Goal: Ask a question

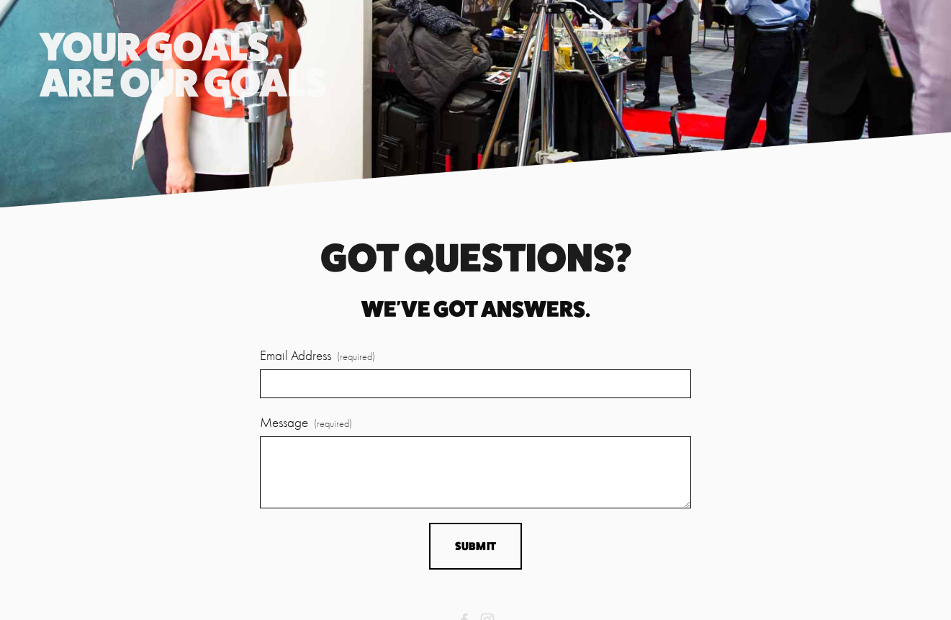
scroll to position [3153, 0]
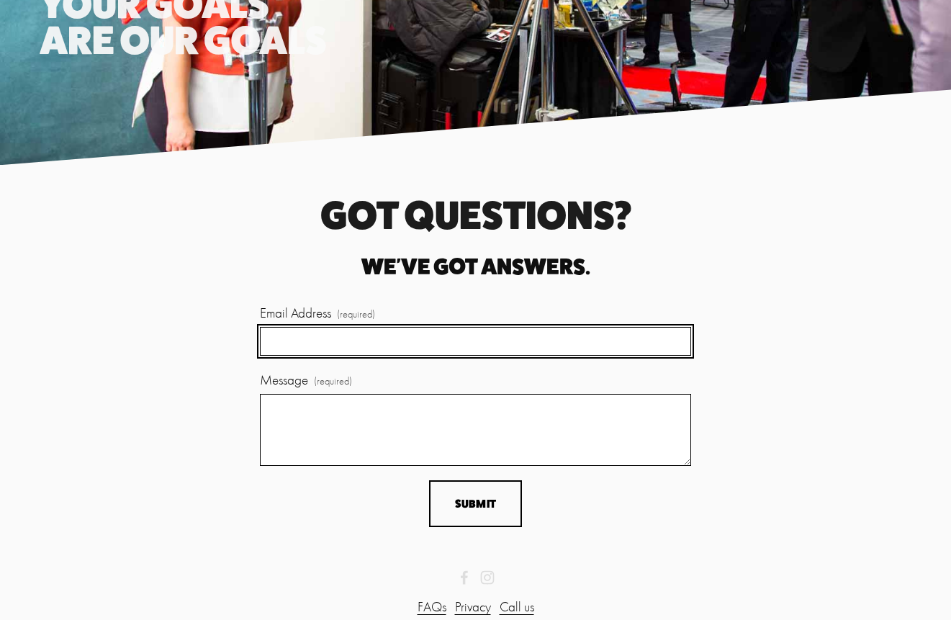
click at [502, 327] on input "Email Address (required)" at bounding box center [476, 342] width 432 height 30
type input "[PERSON_NAME][EMAIL_ADDRESS][DOMAIN_NAME]"
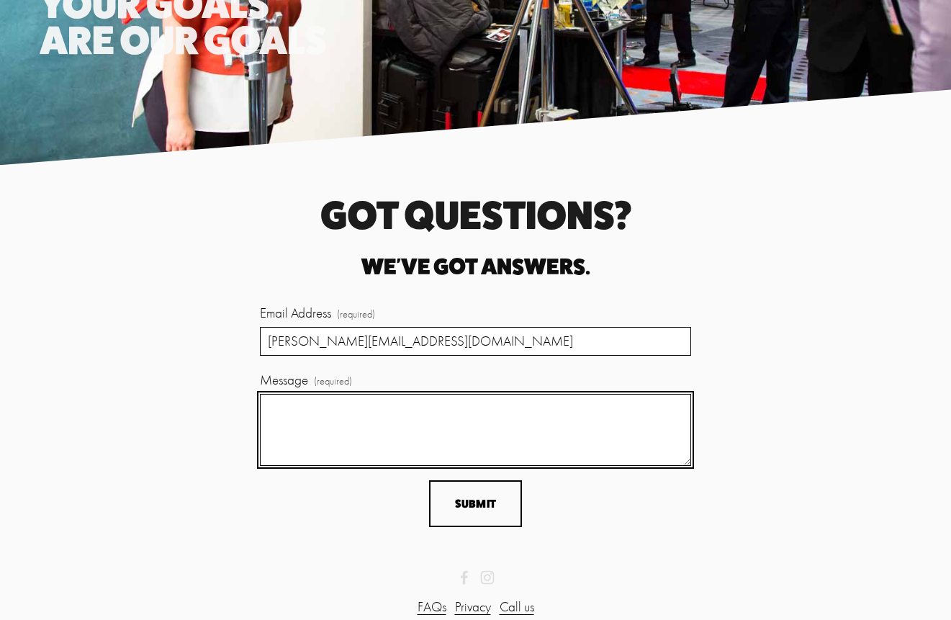
click at [404, 424] on textarea "Message (required)" at bounding box center [476, 430] width 432 height 72
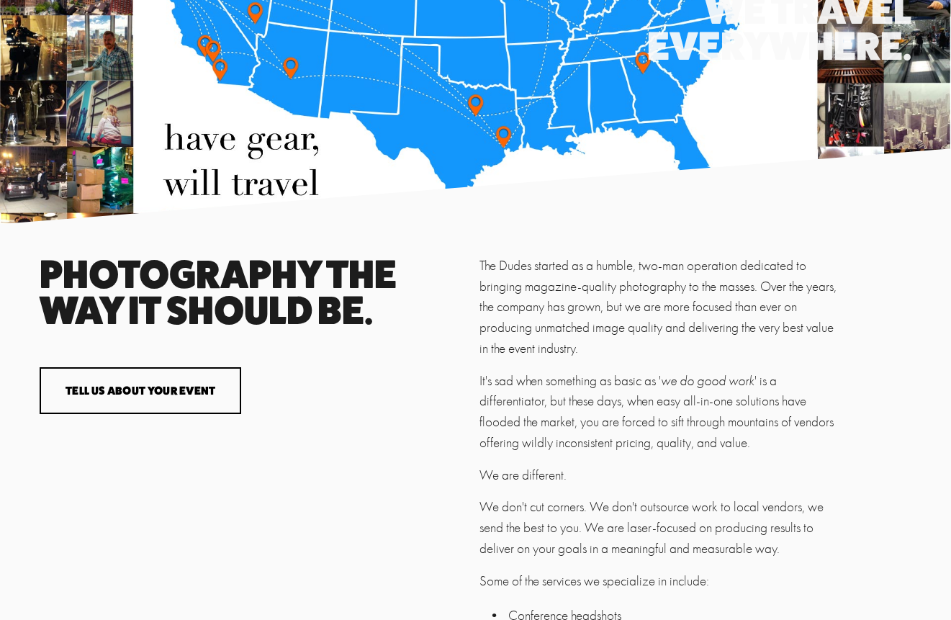
scroll to position [2141, 0]
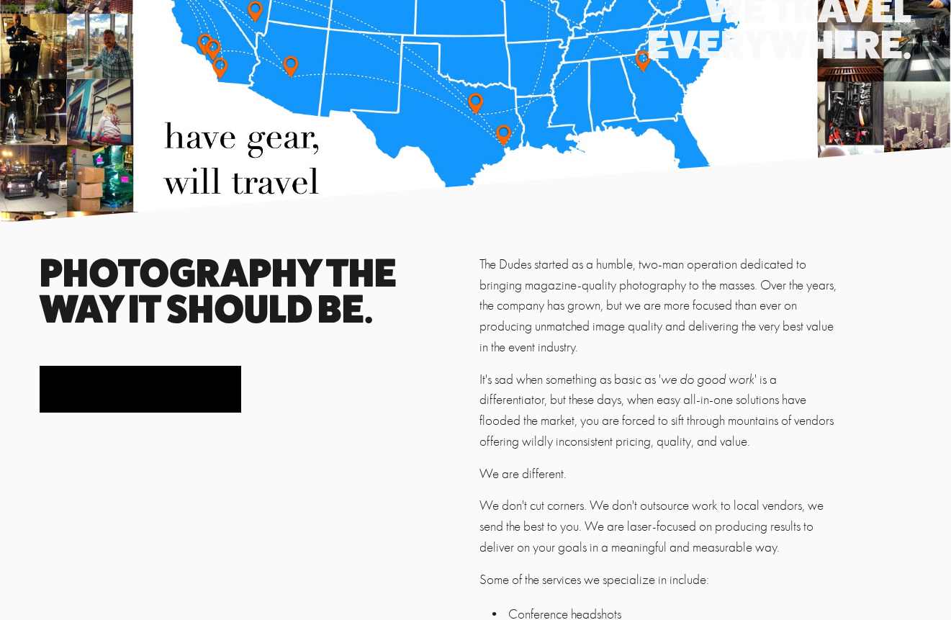
click at [176, 390] on button "Tell us about your event" at bounding box center [141, 389] width 202 height 47
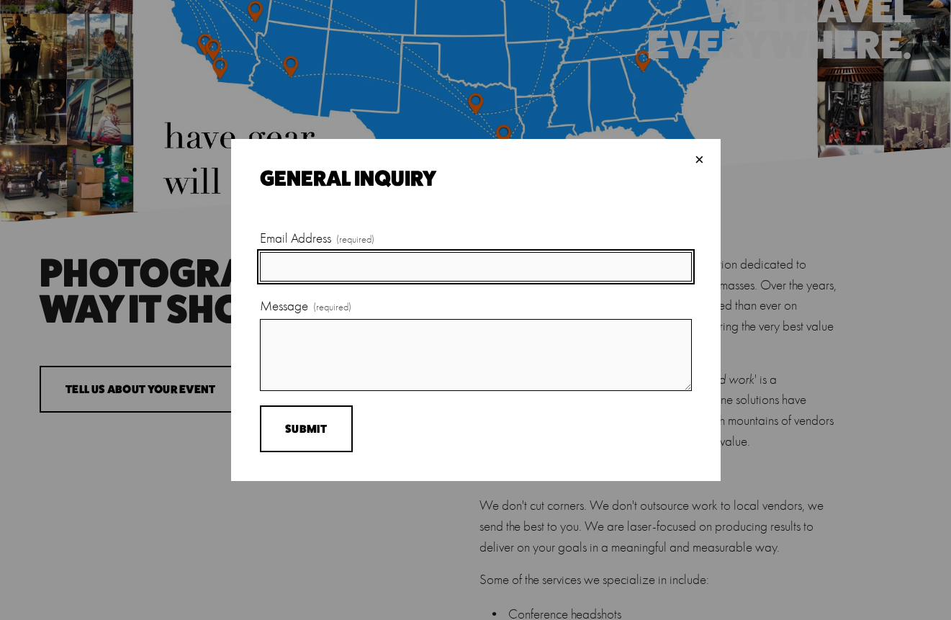
click at [336, 269] on input "Email Address (required)" at bounding box center [476, 267] width 432 height 30
type input "[PERSON_NAME][EMAIL_ADDRESS][DOMAIN_NAME]"
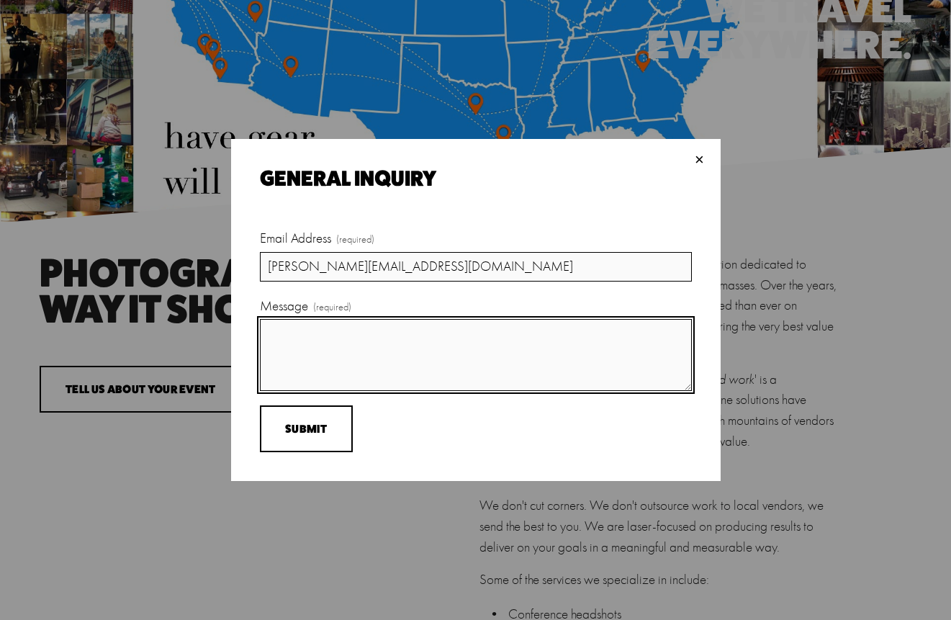
click at [356, 337] on textarea "Message (required)" at bounding box center [476, 355] width 432 height 72
click at [289, 334] on textarea "Hi! My friend and former colleague, Amanda Delaney at Chime, recommended you" at bounding box center [476, 355] width 432 height 72
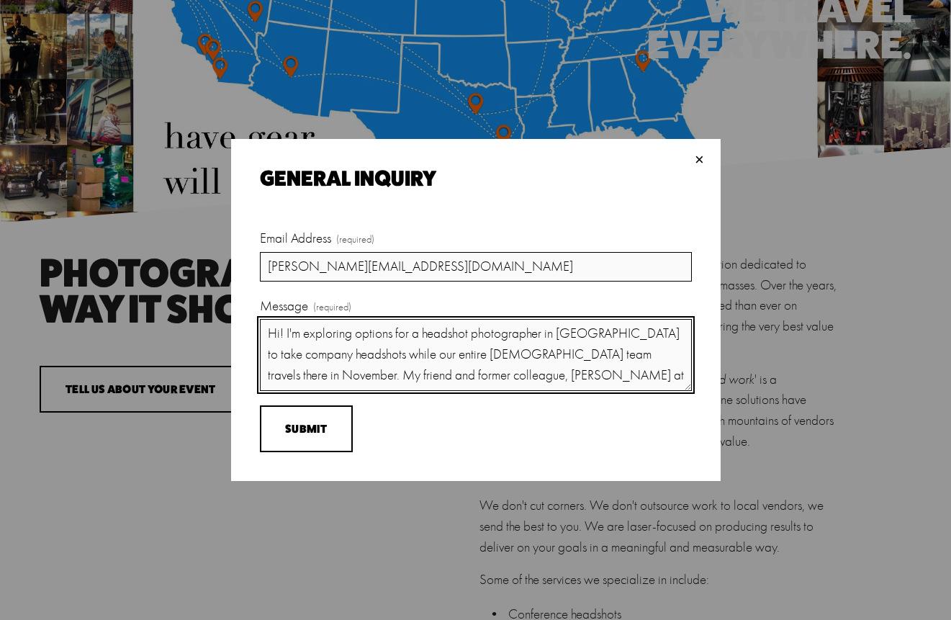
click at [526, 391] on form "Email Address (required) brandi@linktr.ee Message (required) Hi! I'm exploring …" at bounding box center [476, 340] width 432 height 224
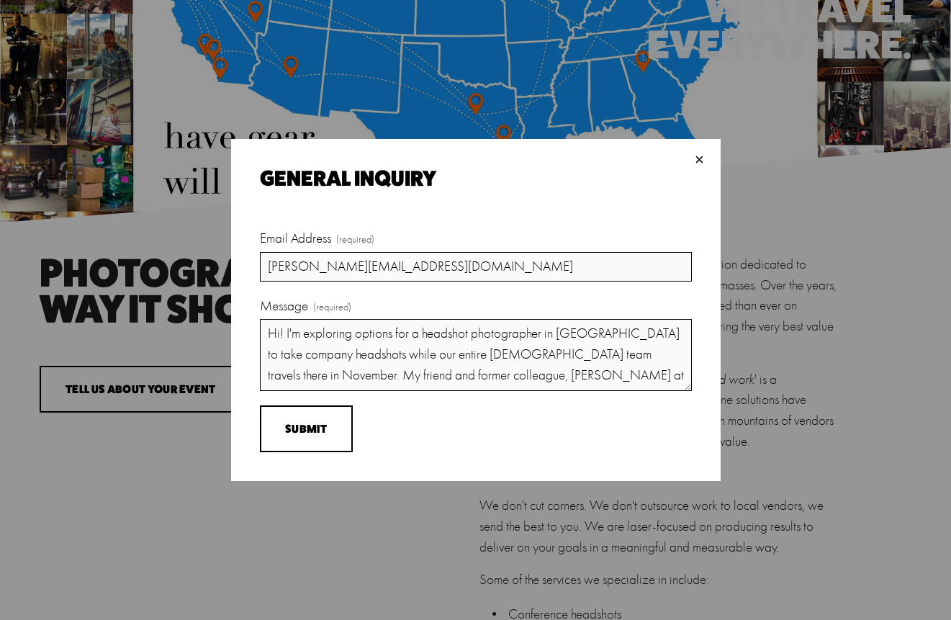
click at [644, 395] on form "Email Address (required) brandi@linktr.ee Message (required) Hi! I'm exploring …" at bounding box center [476, 340] width 432 height 224
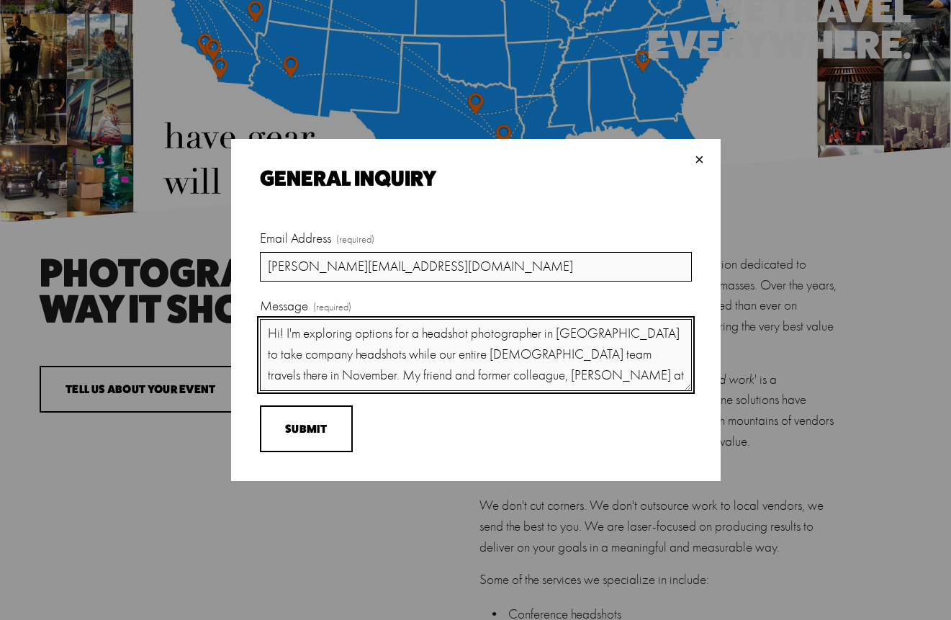
click at [649, 385] on textarea "Hi! I'm exploring options for a headshot photographer in San Francisco to take …" at bounding box center [476, 355] width 432 height 72
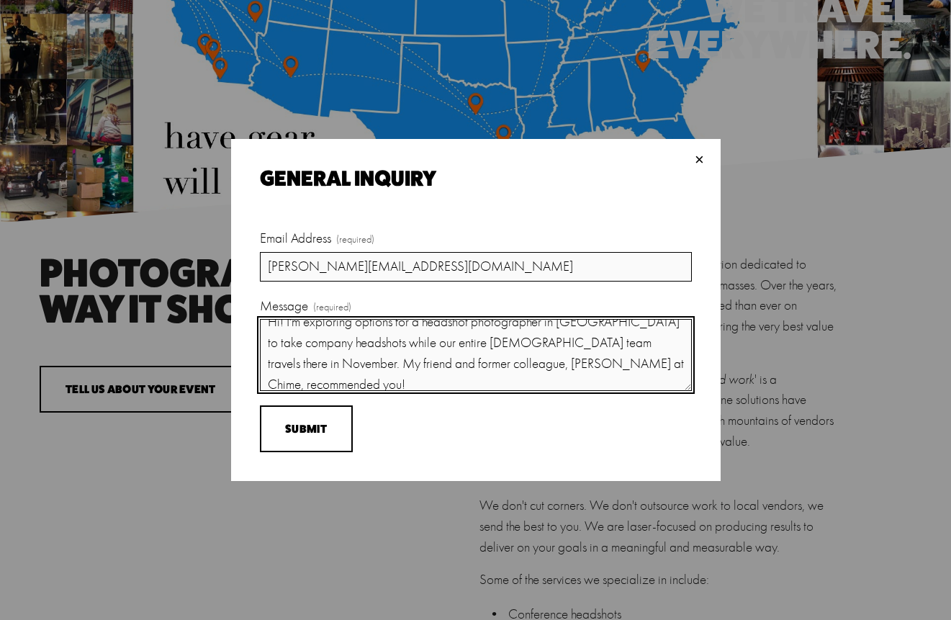
scroll to position [14, 0]
click at [403, 377] on textarea "Hi! I'm exploring options for a headshot photographer in San Francisco to take …" at bounding box center [476, 355] width 432 height 72
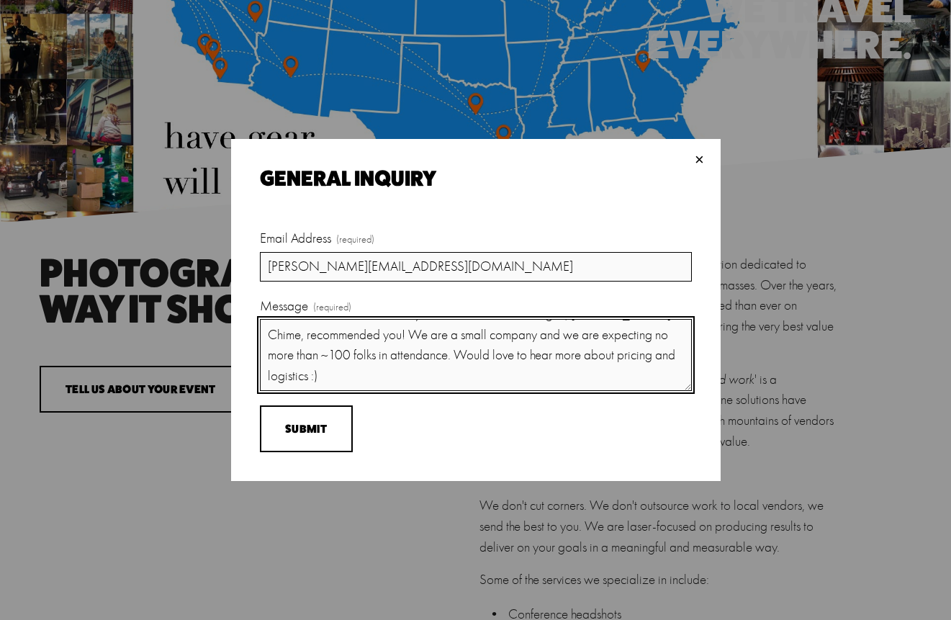
scroll to position [96, 0]
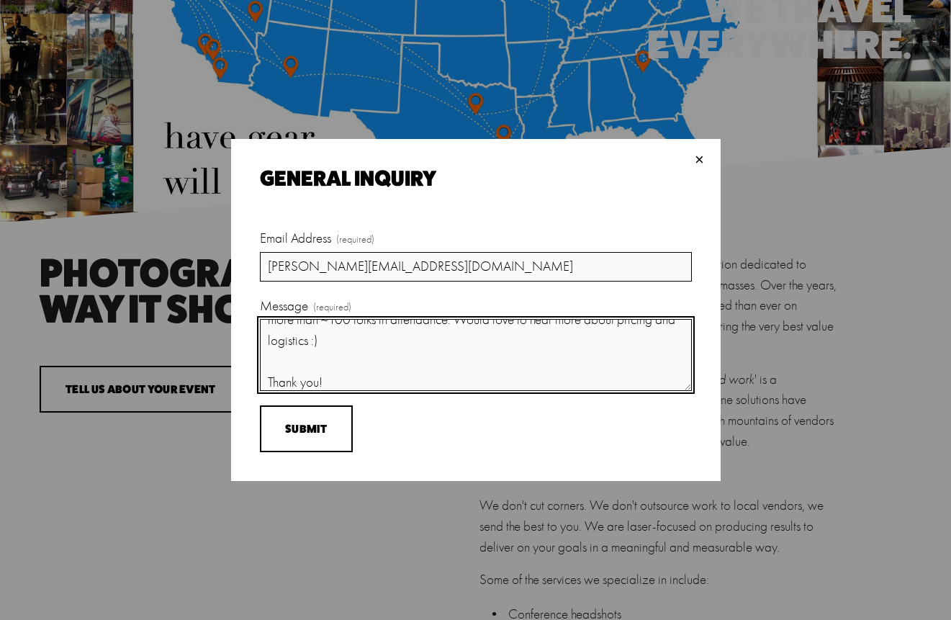
click at [433, 367] on textarea "Hi! I'm exploring options for a headshot photographer in San Francisco to take …" at bounding box center [476, 355] width 432 height 72
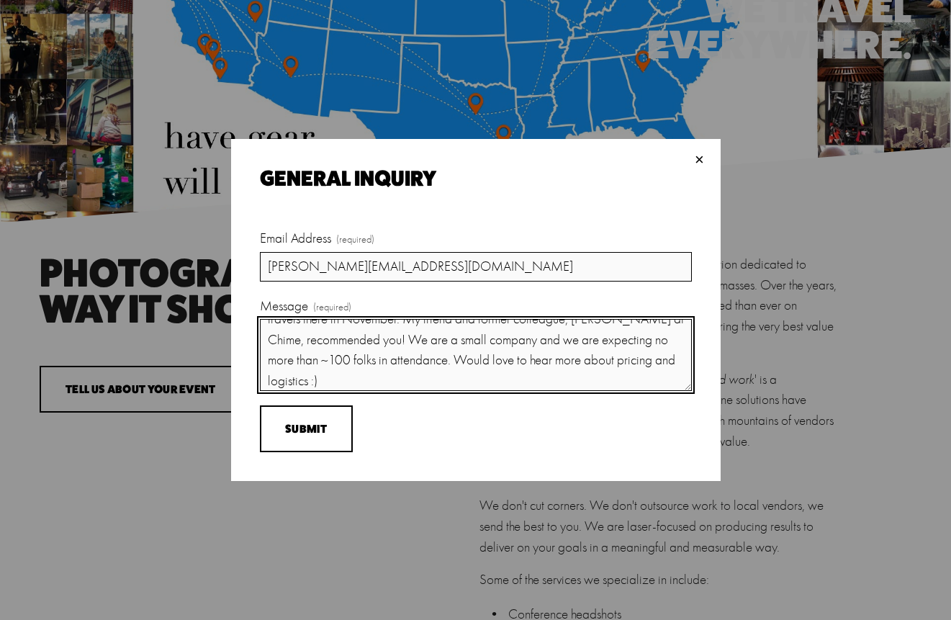
drag, startPoint x: 482, startPoint y: 339, endPoint x: 482, endPoint y: 323, distance: 16.6
click at [483, 323] on textarea "Hi! I'm exploring options for a headshot photographer in San Francisco to take …" at bounding box center [476, 355] width 432 height 72
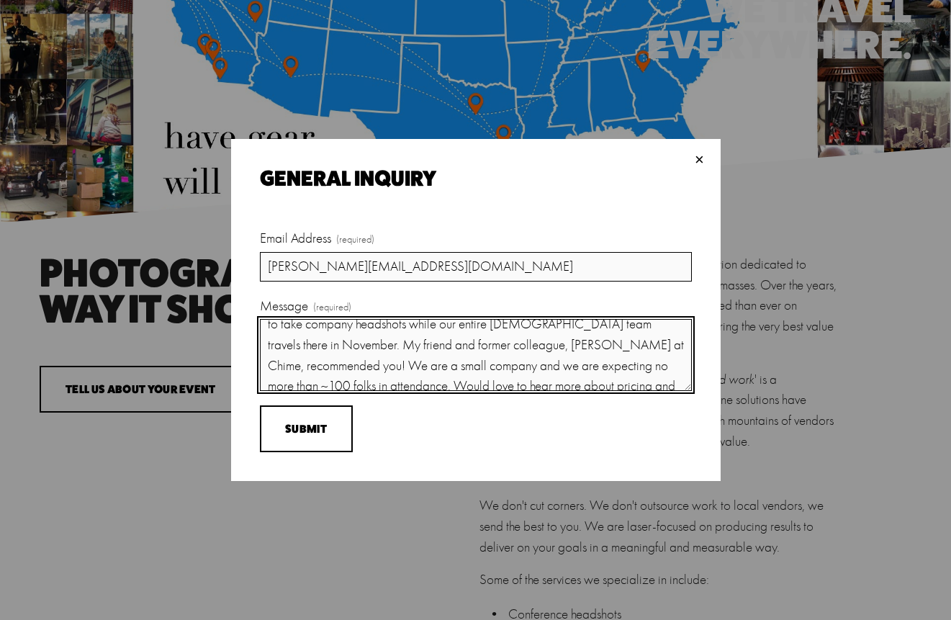
click at [499, 363] on textarea "Hi! I'm exploring options for a headshot photographer in San Francisco to take …" at bounding box center [476, 355] width 432 height 72
click at [385, 363] on textarea "Hi! I'm exploring options for a headshot photographer in San Francisco to take …" at bounding box center [476, 355] width 432 height 72
click at [452, 364] on textarea "Hi! I'm exploring options for a headshot photographer in San Francisco to take …" at bounding box center [476, 355] width 432 height 72
type textarea "Hi! I'm exploring options for a headshot photographer in San Francisco to take …"
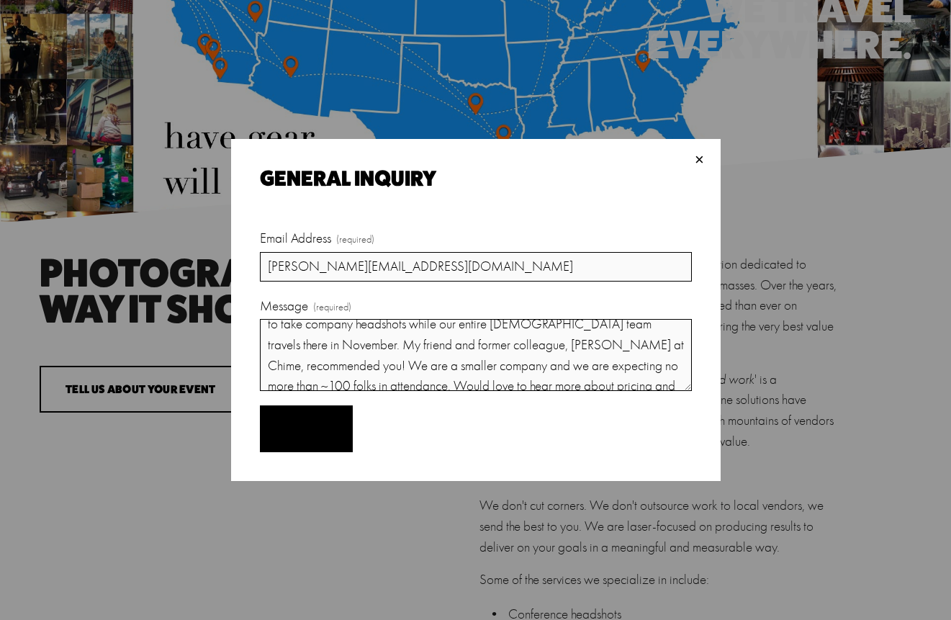
click at [319, 431] on span "Submit" at bounding box center [306, 429] width 42 height 14
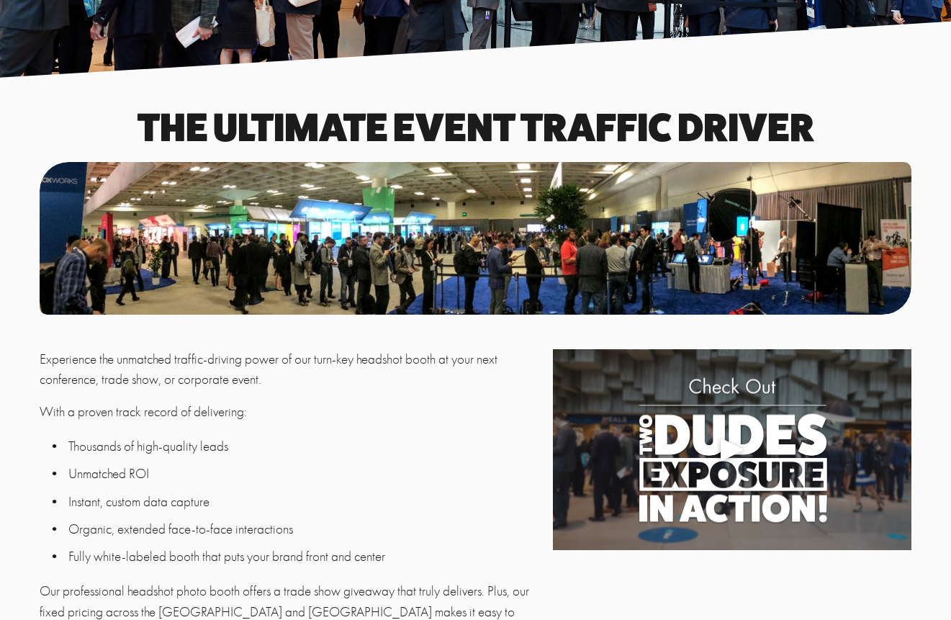
scroll to position [138, 0]
